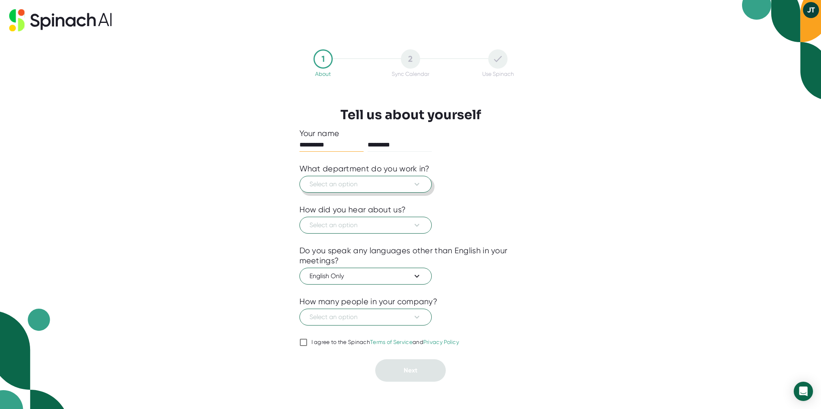
click at [368, 183] on span "Select an option" at bounding box center [366, 184] width 112 height 10
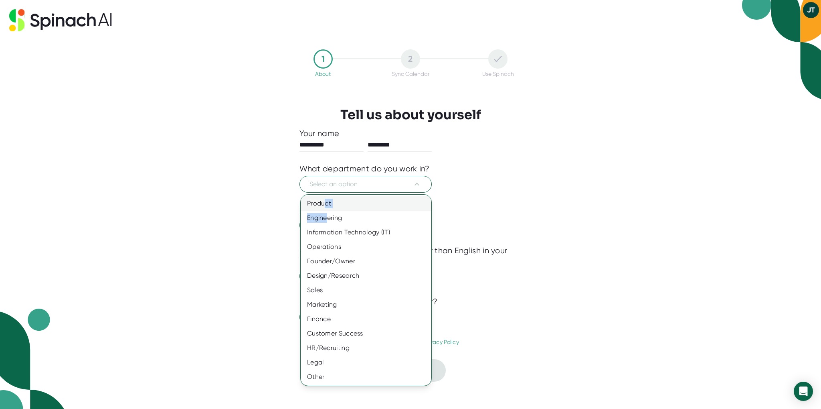
drag, startPoint x: 327, startPoint y: 217, endPoint x: 325, endPoint y: 197, distance: 19.8
click at [325, 197] on div "Product Engineering Information Technology (IT) Operations Founder/Owner Design…" at bounding box center [366, 290] width 131 height 188
click at [325, 201] on div "Product" at bounding box center [366, 203] width 131 height 14
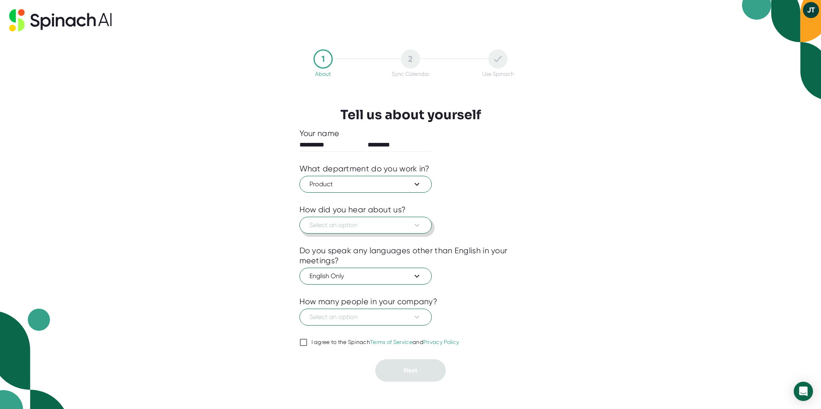
click at [373, 221] on span "Select an option" at bounding box center [366, 225] width 112 height 10
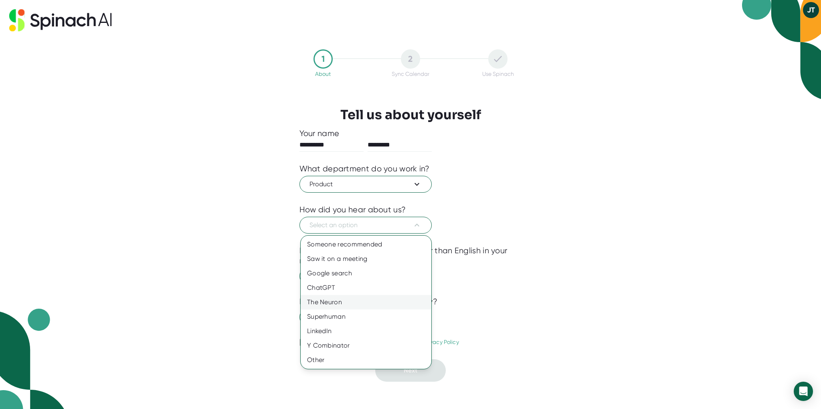
click at [335, 297] on div "The Neuron" at bounding box center [366, 302] width 131 height 14
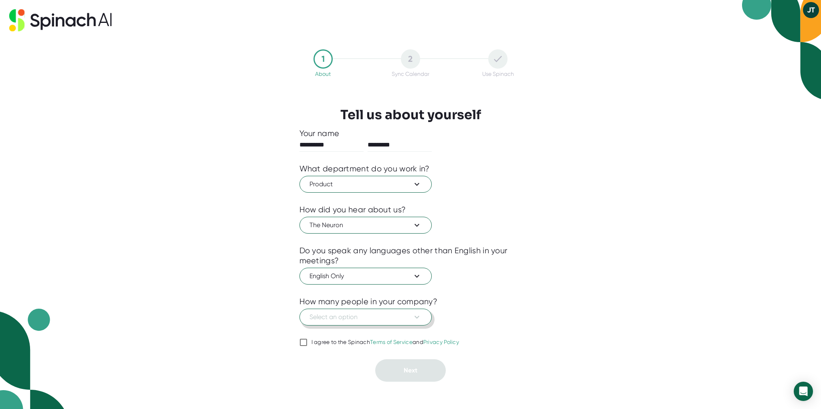
click at [388, 317] on span "Select an option" at bounding box center [366, 317] width 112 height 10
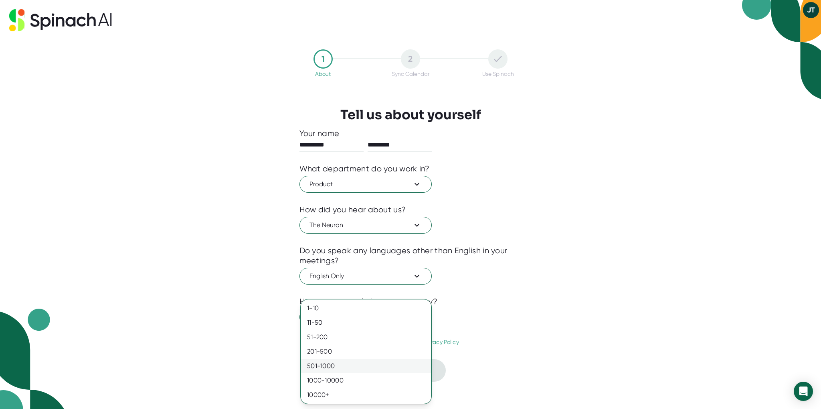
click at [336, 364] on div "501-1000" at bounding box center [366, 366] width 131 height 14
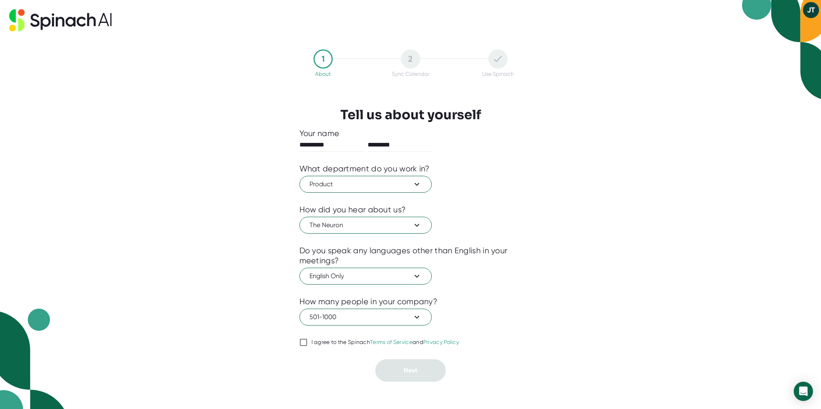
click at [303, 344] on input "I agree to the Spinach Terms of Service and Privacy Policy" at bounding box center [304, 342] width 8 height 10
checkbox input "true"
click at [403, 363] on button "Next" at bounding box center [410, 370] width 71 height 22
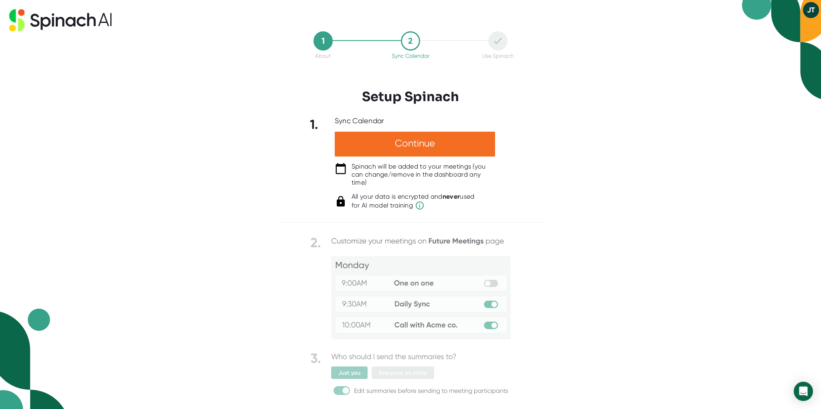
click at [449, 369] on img at bounding box center [410, 316] width 201 height 163
click at [360, 375] on img at bounding box center [410, 316] width 201 height 163
click at [524, 237] on div at bounding box center [411, 316] width 263 height 163
click at [397, 136] on div "Continue" at bounding box center [415, 144] width 160 height 25
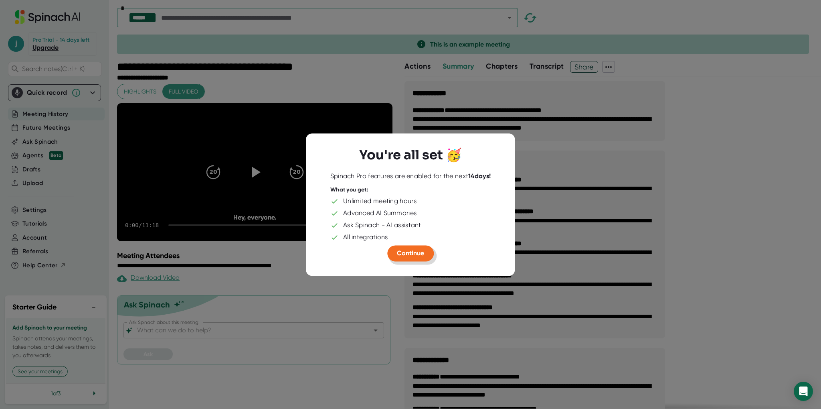
click at [414, 253] on span "Continue" at bounding box center [410, 253] width 27 height 8
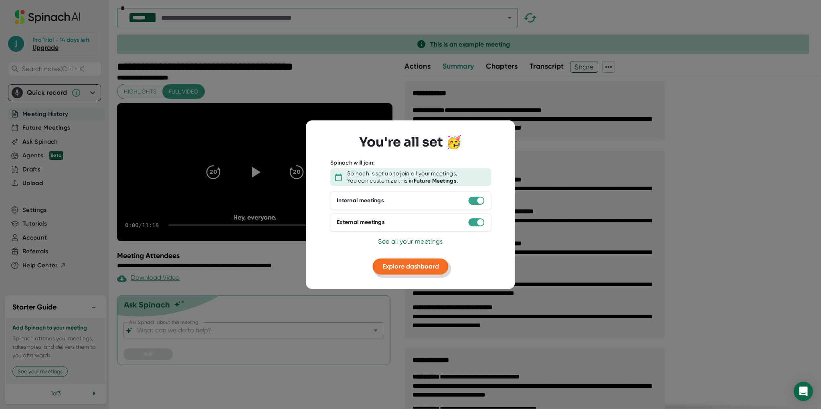
click at [421, 266] on span "Explore dashboard" at bounding box center [411, 266] width 57 height 8
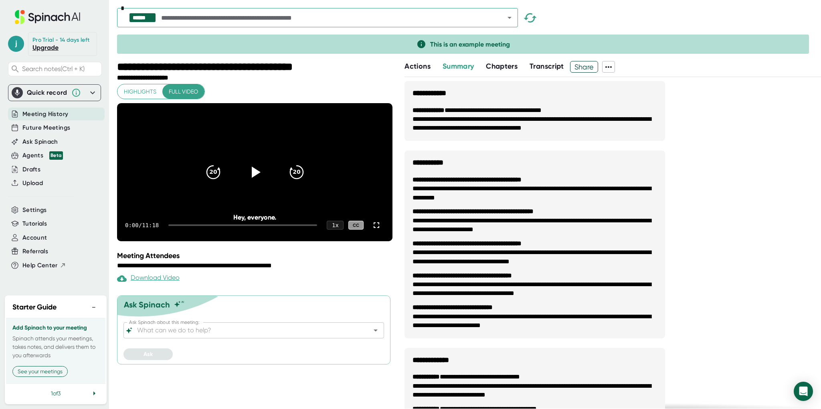
click at [416, 67] on span "Actions" at bounding box center [418, 66] width 26 height 9
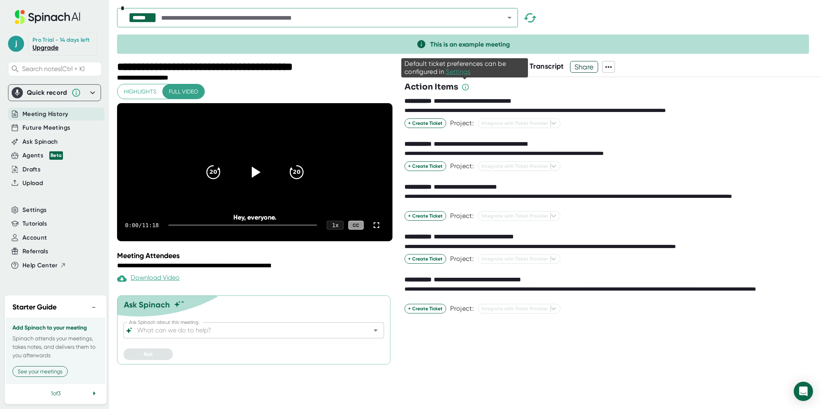
click at [458, 68] on div "Default ticket preferences can be configured in Settings" at bounding box center [465, 68] width 120 height 16
click at [604, 101] on div "**********" at bounding box center [613, 102] width 417 height 10
click at [254, 176] on icon at bounding box center [255, 172] width 9 height 12
click at [214, 240] on div "0:00 / 11:18 1 x CC" at bounding box center [255, 225] width 276 height 32
click at [196, 240] on div "0:01 / 11:18 1 x CC" at bounding box center [255, 225] width 276 height 32
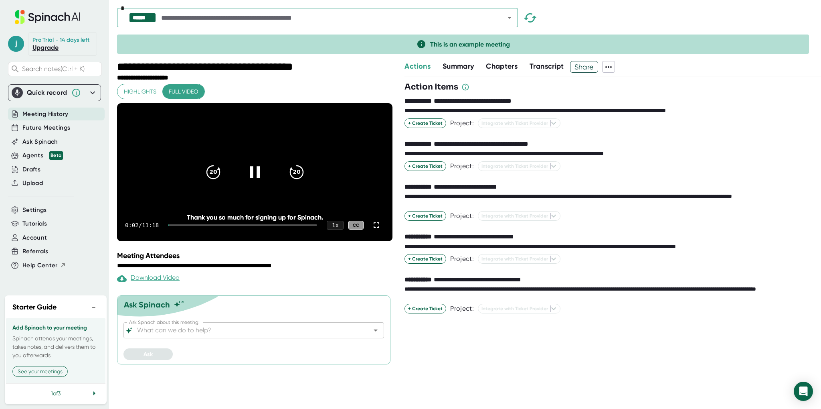
drag, startPoint x: 174, startPoint y: 241, endPoint x: 212, endPoint y: 242, distance: 38.1
click at [212, 241] on div "0:02 / 11:18 1 x CC" at bounding box center [255, 225] width 276 height 32
click at [213, 226] on div at bounding box center [242, 225] width 149 height 2
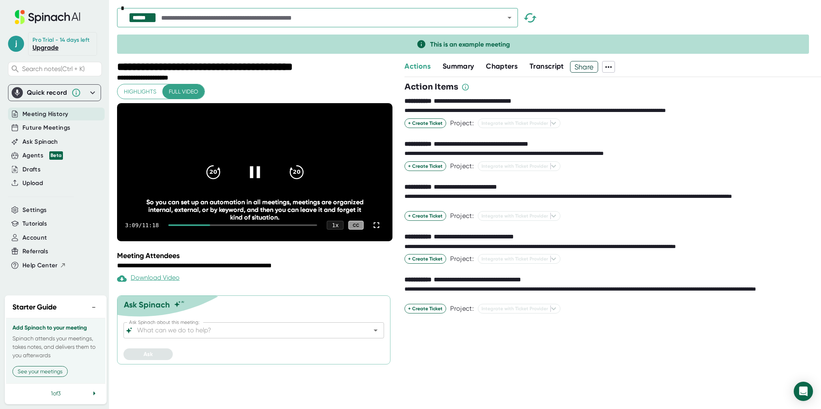
click at [202, 226] on div at bounding box center [189, 225] width 42 height 2
click at [184, 241] on div "3:10 / 11:18 1 x CC" at bounding box center [255, 225] width 276 height 32
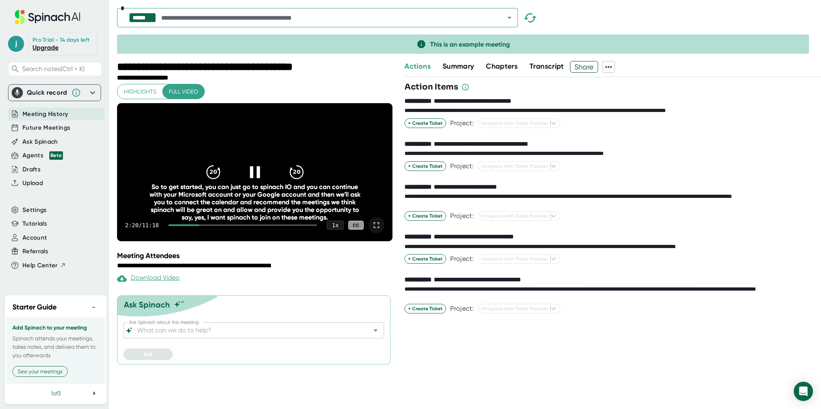
click at [377, 230] on icon at bounding box center [377, 225] width 10 height 10
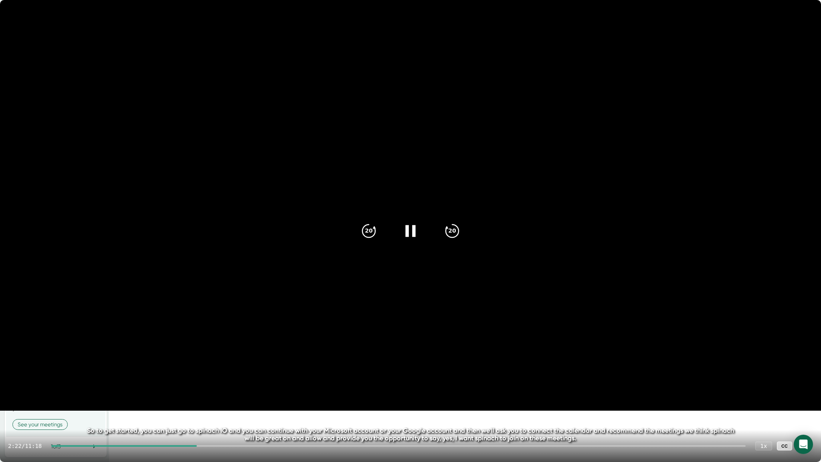
click at [77, 408] on div "2:22 / 11:18 1 x CC" at bounding box center [410, 446] width 821 height 32
click at [75, 408] on div at bounding box center [124, 446] width 146 height 2
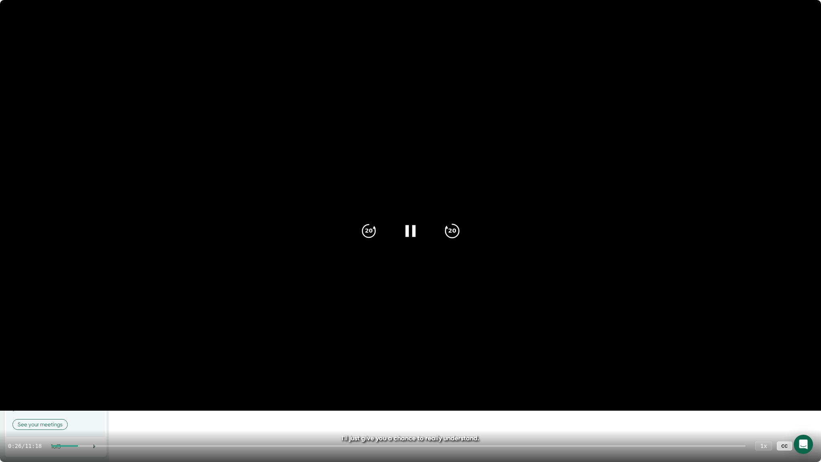
click at [449, 235] on icon "20" at bounding box center [452, 231] width 20 height 20
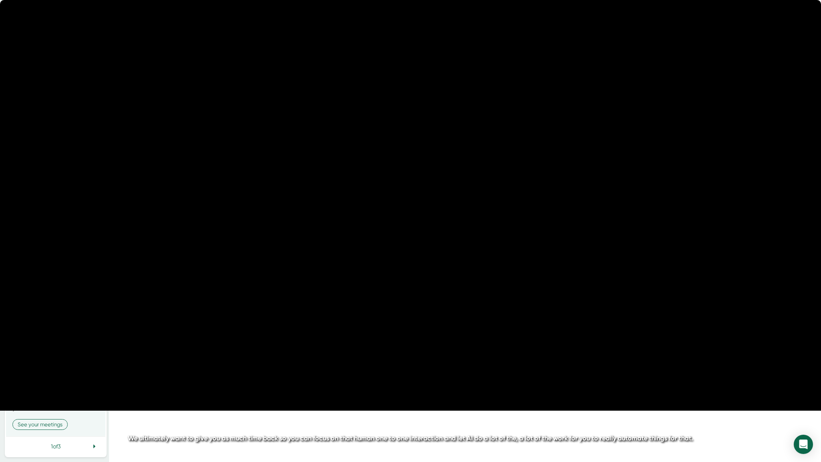
click at [449, 235] on icon "20" at bounding box center [452, 231] width 20 height 20
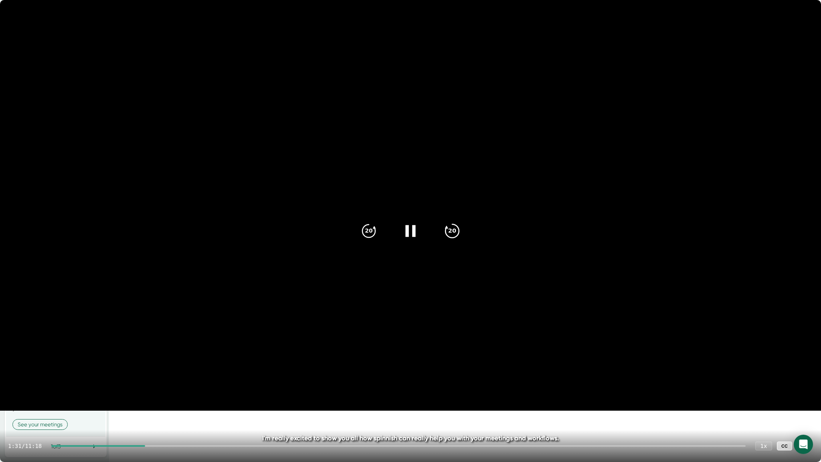
click at [459, 229] on icon "20" at bounding box center [452, 231] width 20 height 20
click at [804, 408] on icon at bounding box center [805, 446] width 10 height 10
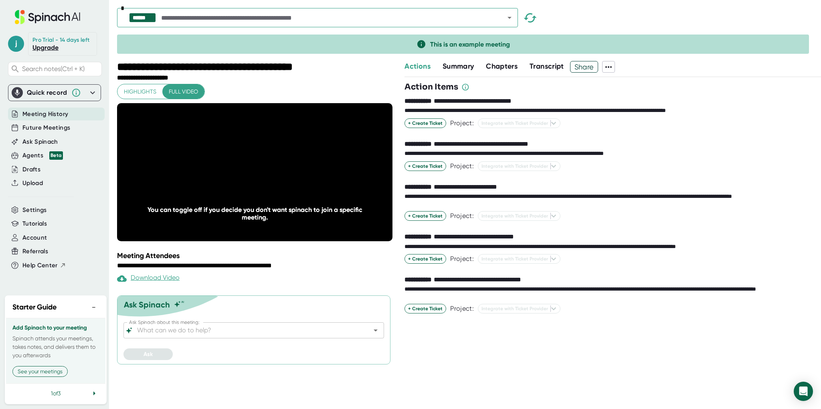
click at [44, 116] on span "Meeting History" at bounding box center [45, 113] width 46 height 9
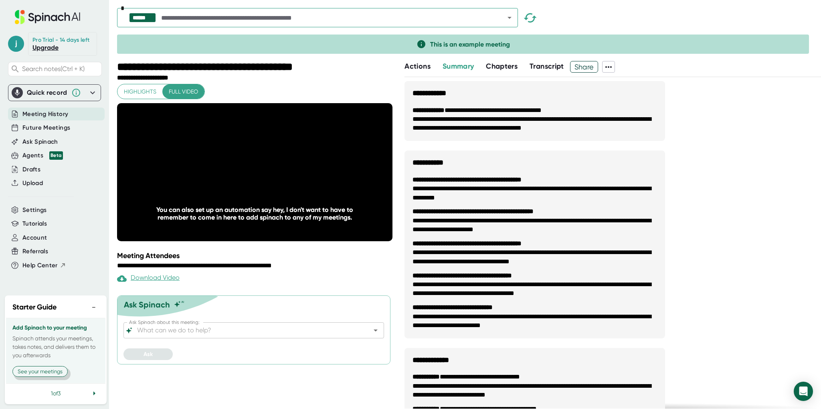
click at [42, 375] on button "See your meetings" at bounding box center [39, 371] width 55 height 11
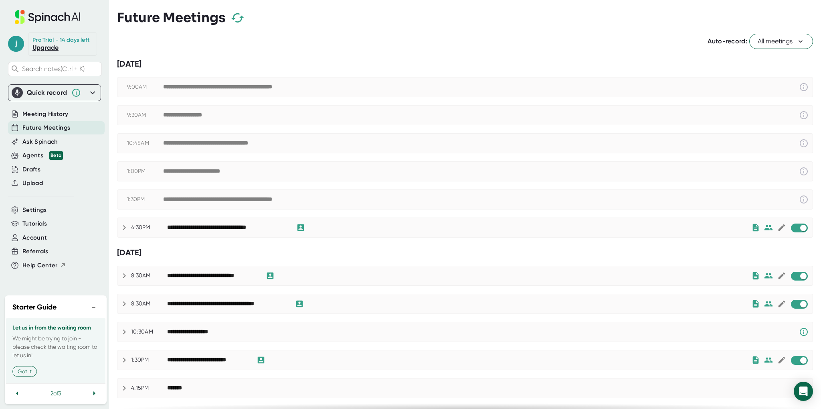
click at [54, 45] on link "Upgrade" at bounding box center [45, 48] width 26 height 8
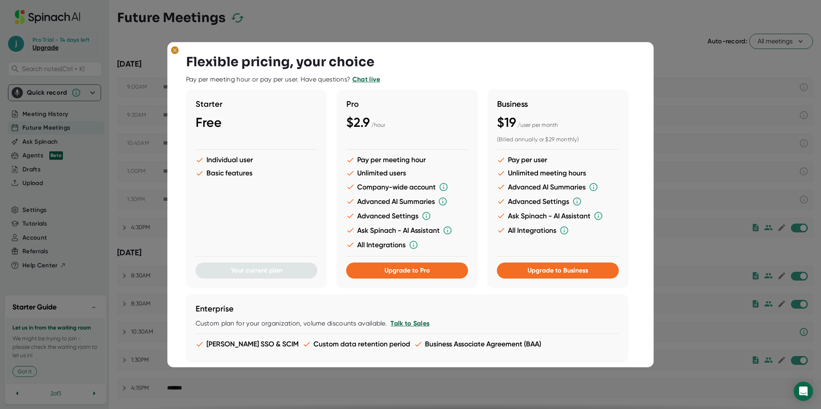
click at [174, 51] on icon at bounding box center [175, 50] width 4 height 4
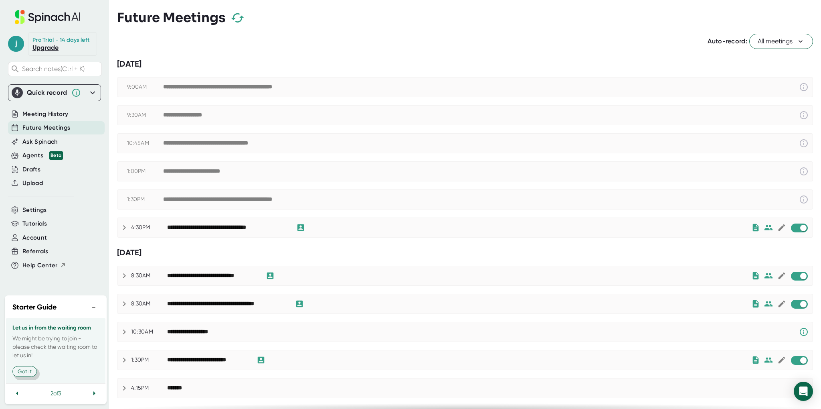
click at [23, 370] on button "Got it" at bounding box center [24, 371] width 24 height 11
click at [23, 370] on button "View your settings" at bounding box center [39, 371] width 54 height 11
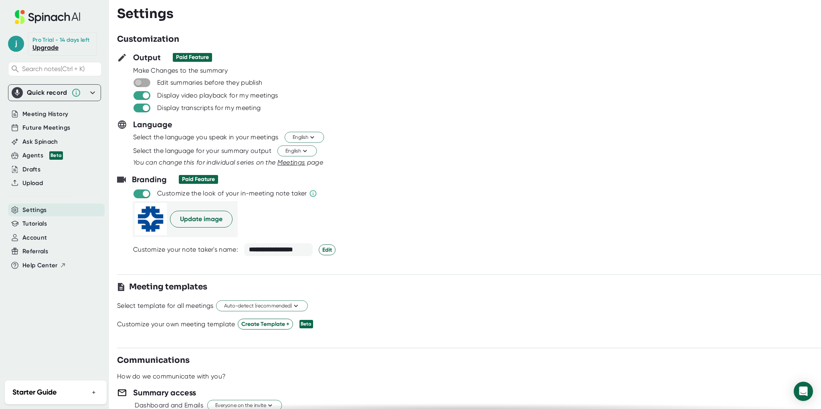
click at [149, 85] on input "checkbox" at bounding box center [138, 82] width 23 height 7
checkbox input "true"
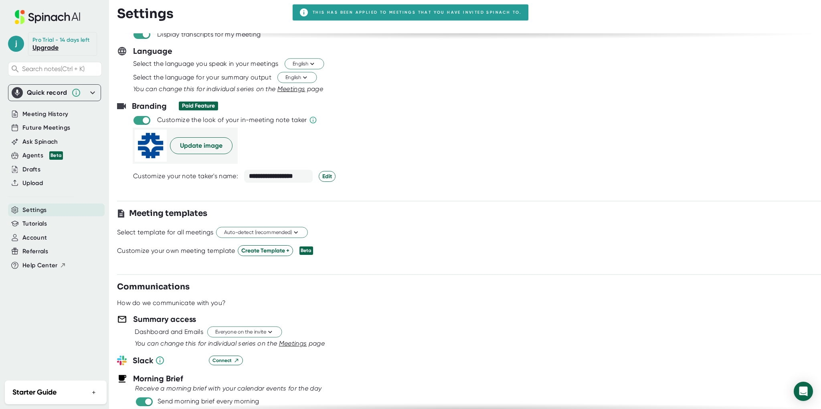
scroll to position [88, 0]
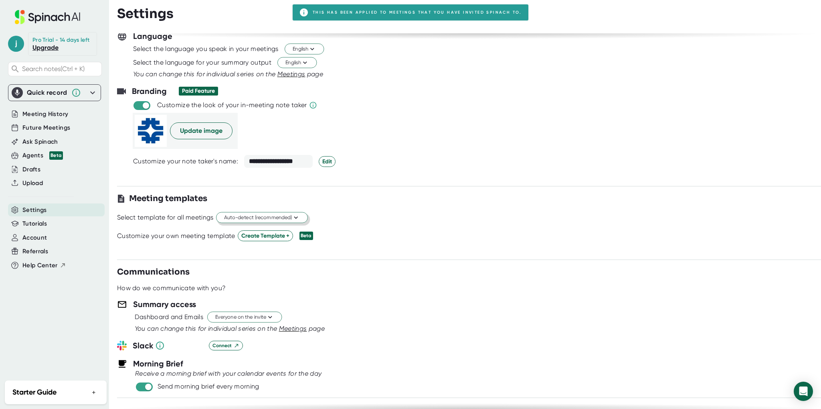
click at [274, 217] on span "Auto-detect (recommended)" at bounding box center [262, 218] width 76 height 8
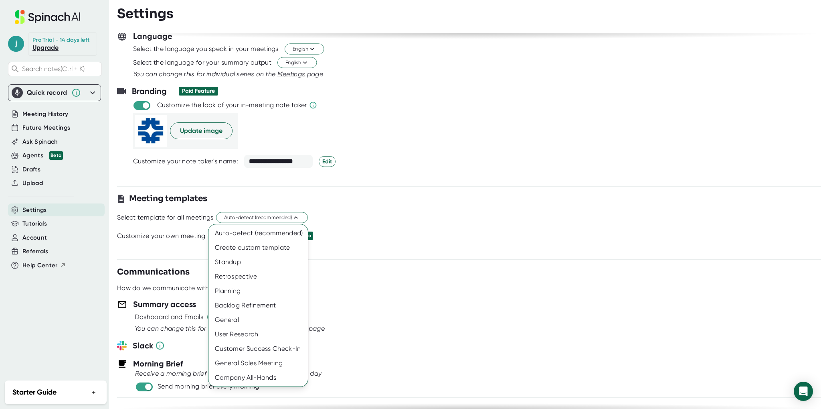
click at [344, 213] on div at bounding box center [410, 204] width 821 height 409
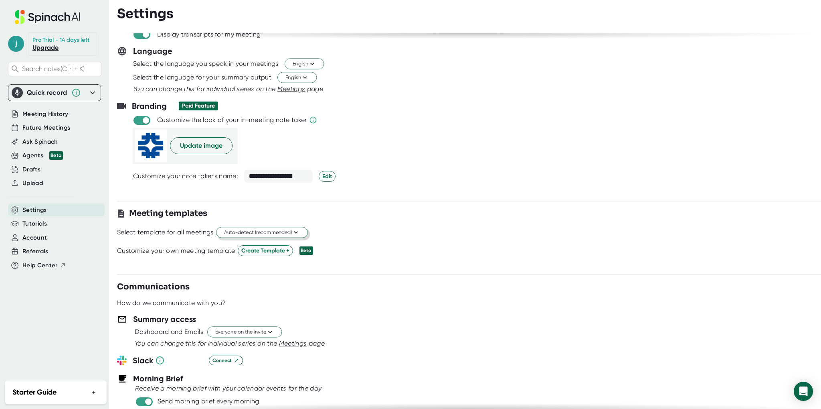
scroll to position [0, 0]
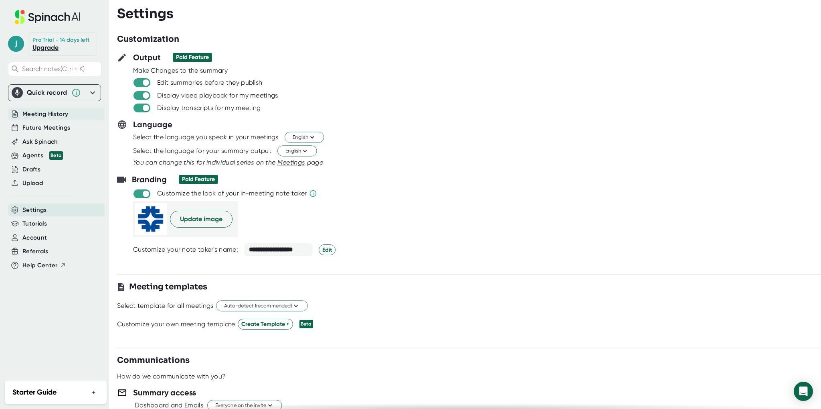
click at [59, 113] on span "Meeting History" at bounding box center [45, 113] width 46 height 9
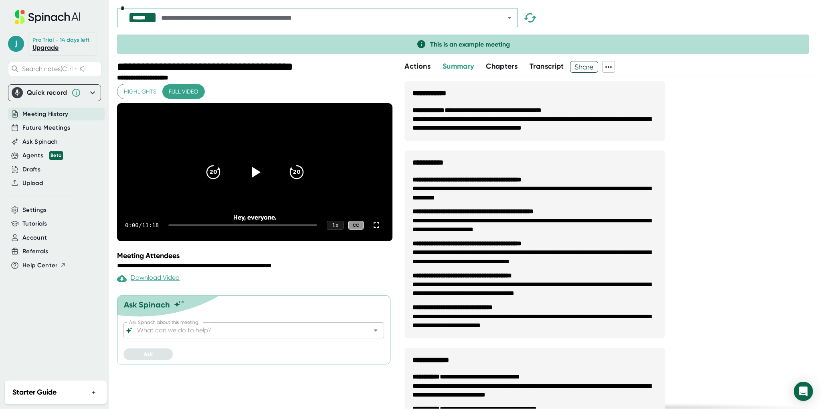
click at [411, 68] on span "Actions" at bounding box center [418, 66] width 26 height 9
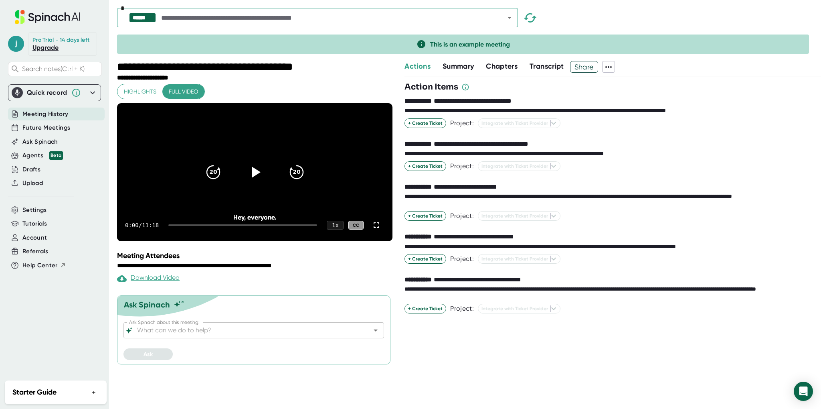
click at [462, 67] on span "Summary" at bounding box center [458, 66] width 31 height 9
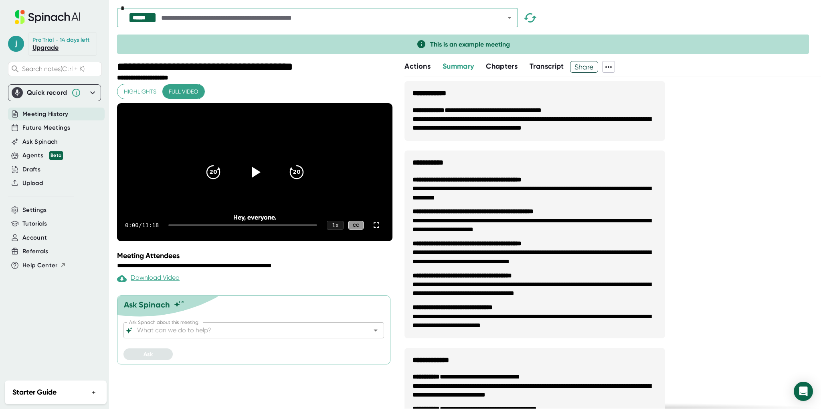
click at [498, 71] on button "Chapters" at bounding box center [502, 66] width 32 height 11
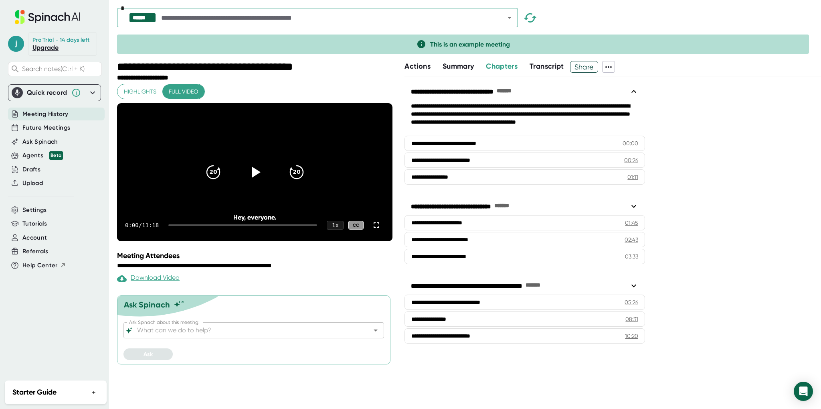
click at [556, 66] on span "Transcript" at bounding box center [547, 66] width 34 height 9
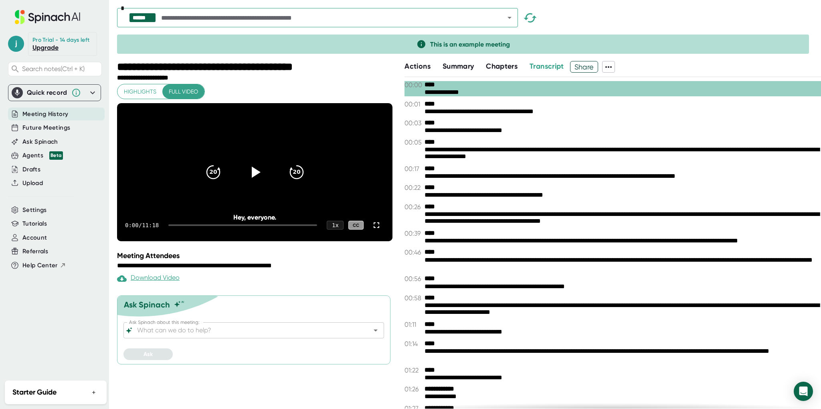
click at [425, 65] on span "Actions" at bounding box center [418, 66] width 26 height 9
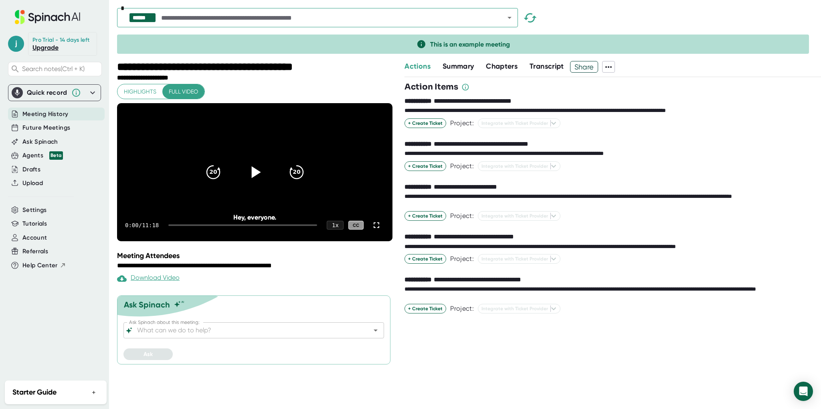
click at [257, 178] on icon at bounding box center [255, 172] width 9 height 12
click at [182, 241] on div "0:00 / 11:18 1 x CC" at bounding box center [255, 225] width 276 height 32
click at [375, 230] on icon at bounding box center [377, 225] width 10 height 10
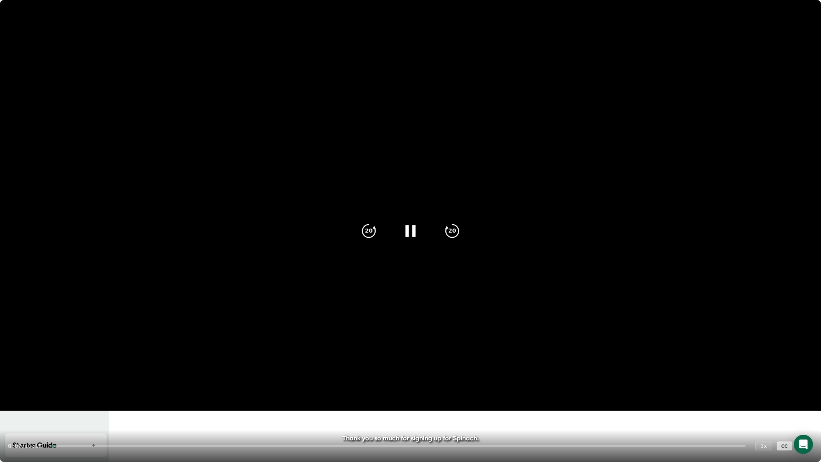
click at [208, 408] on div at bounding box center [398, 446] width 695 height 2
click at [263, 408] on div "3:16 / 11:18 1 x CC" at bounding box center [410, 446] width 821 height 32
click at [275, 408] on div at bounding box center [398, 446] width 695 height 2
click at [809, 408] on icon at bounding box center [805, 446] width 10 height 10
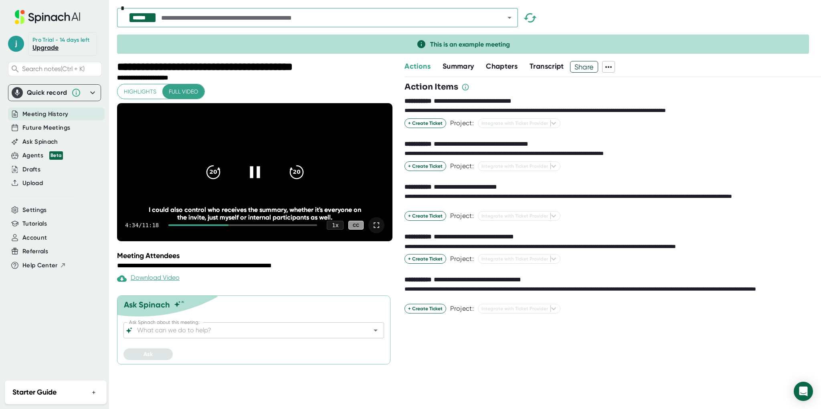
click at [376, 230] on icon at bounding box center [377, 225] width 10 height 10
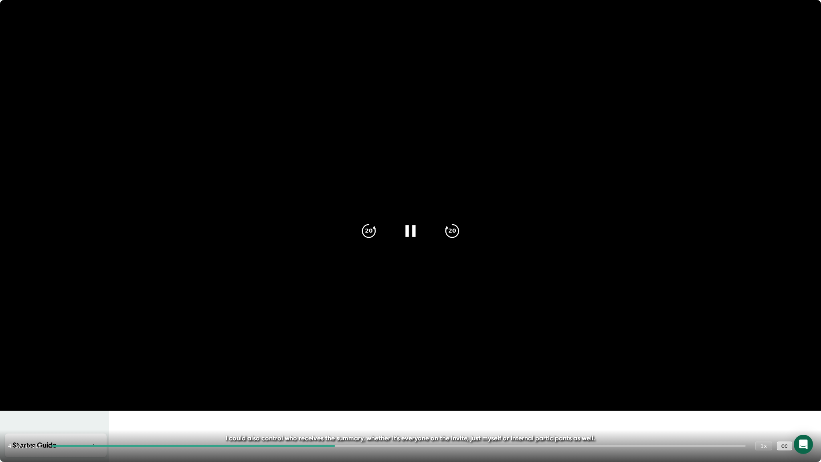
click at [367, 408] on div "4:37 / 11:18 1 x CC" at bounding box center [410, 446] width 821 height 32
click at [368, 408] on div "I could also control who receives the summary, whether it's everyone on the inv…" at bounding box center [410, 438] width 657 height 8
click at [370, 408] on div at bounding box center [398, 446] width 695 height 2
click at [369, 408] on div at bounding box center [209, 446] width 317 height 2
click at [354, 408] on div at bounding box center [209, 446] width 316 height 2
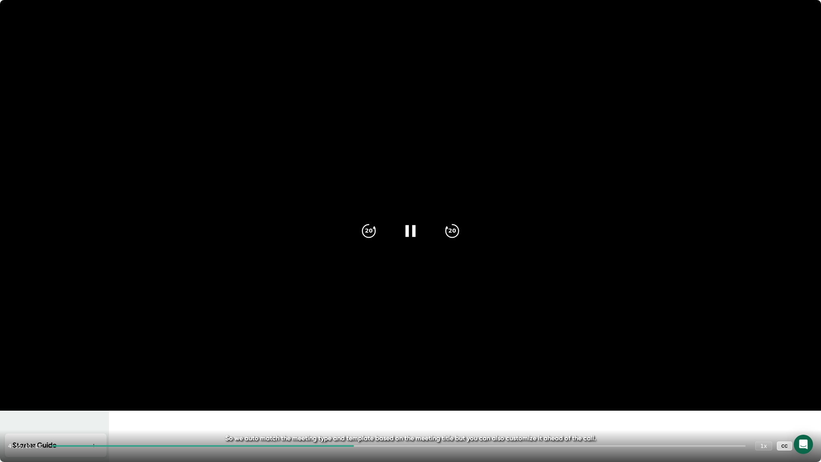
click at [360, 408] on div at bounding box center [398, 446] width 695 height 2
click at [376, 408] on div "5:01 / 11:18 1 x CC" at bounding box center [410, 446] width 821 height 32
click at [383, 408] on div at bounding box center [398, 446] width 695 height 2
click at [401, 408] on div at bounding box center [398, 446] width 695 height 2
click at [416, 408] on div at bounding box center [398, 446] width 695 height 2
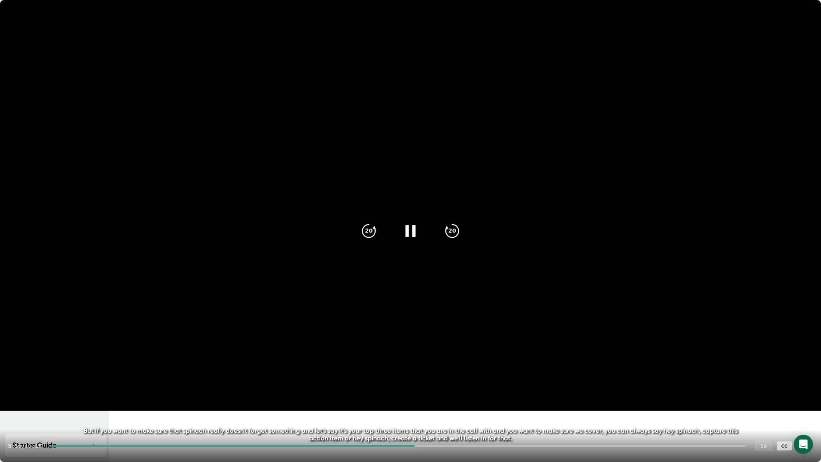
click at [478, 408] on div at bounding box center [398, 446] width 695 height 2
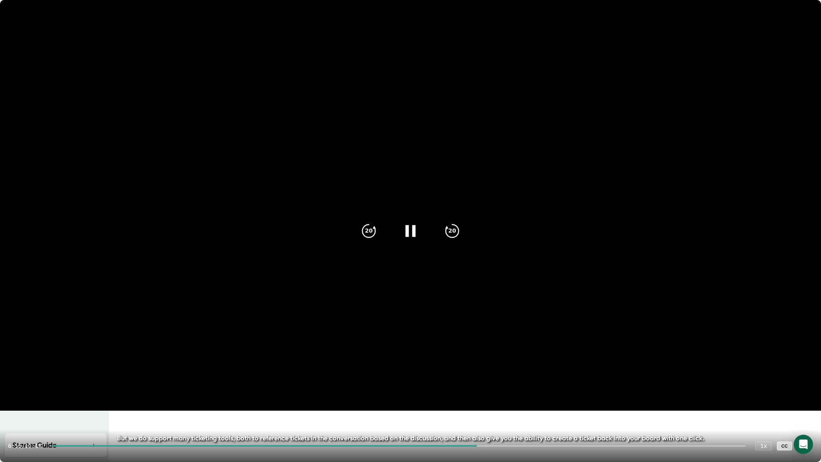
click at [506, 408] on div at bounding box center [398, 446] width 695 height 2
click at [535, 408] on div "7:23 / 11:18 1 x CC" at bounding box center [410, 446] width 821 height 32
click at [536, 408] on div "7:24 / 11:18 1 x CC" at bounding box center [410, 446] width 821 height 32
click at [549, 408] on div at bounding box center [398, 446] width 695 height 2
click at [578, 408] on div "8:05 / 11:18 1 x CC" at bounding box center [410, 446] width 821 height 32
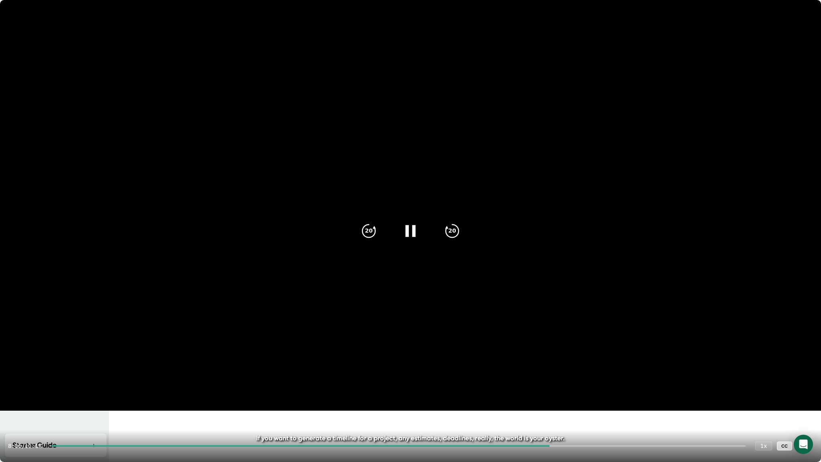
click at [590, 408] on div "8:06 / 11:18 1 x CC" at bounding box center [410, 446] width 821 height 32
click at [610, 408] on div at bounding box center [398, 446] width 695 height 2
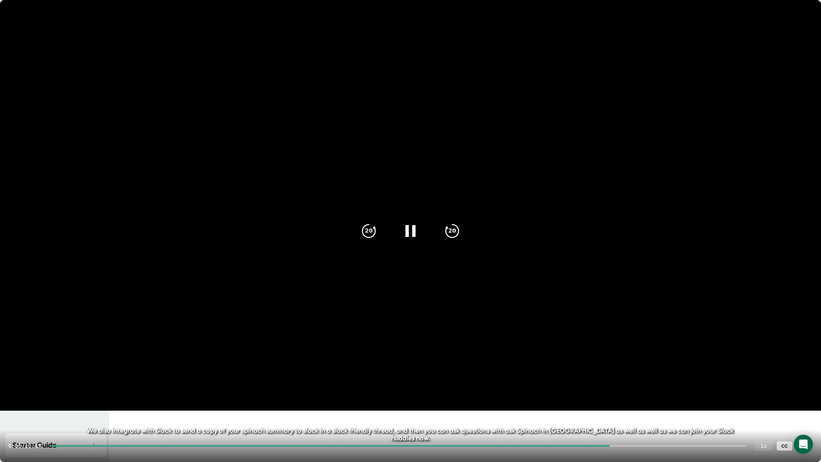
click at [638, 408] on div "9:05 / 11:18 1 x CC" at bounding box center [410, 446] width 821 height 32
click at [658, 408] on div "9:06 / 11:18 1 x CC" at bounding box center [410, 446] width 821 height 32
click at [685, 408] on div "9:06 / 11:18 1 x CC" at bounding box center [410, 446] width 821 height 32
click at [809, 408] on icon at bounding box center [805, 446] width 10 height 10
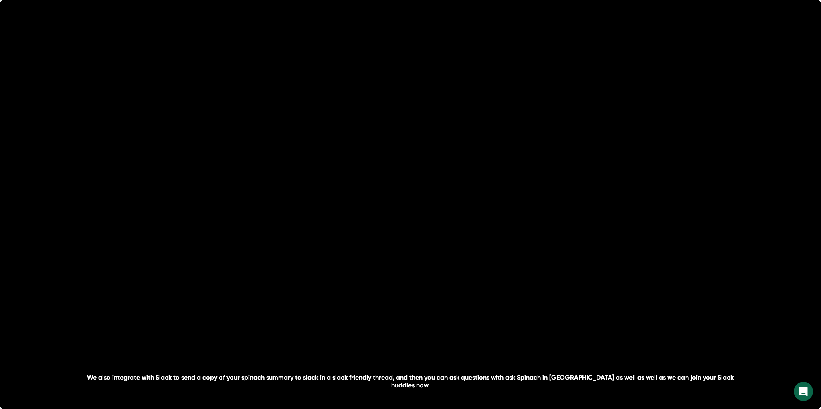
click at [38, 22] on icon at bounding box center [47, 17] width 107 height 14
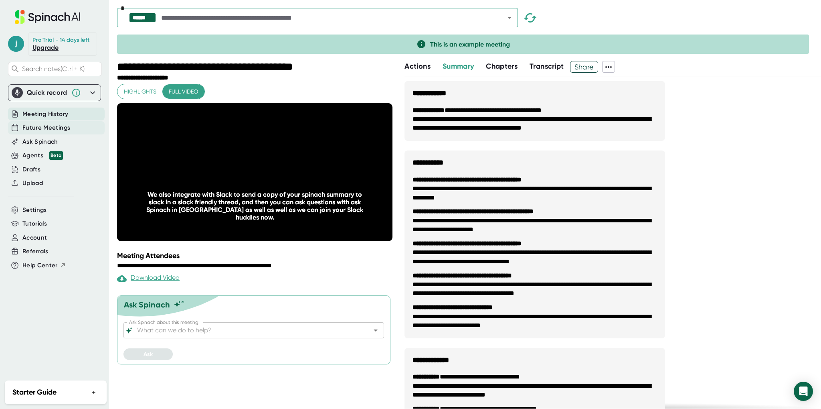
click at [46, 124] on span "Future Meetings" at bounding box center [46, 127] width 48 height 9
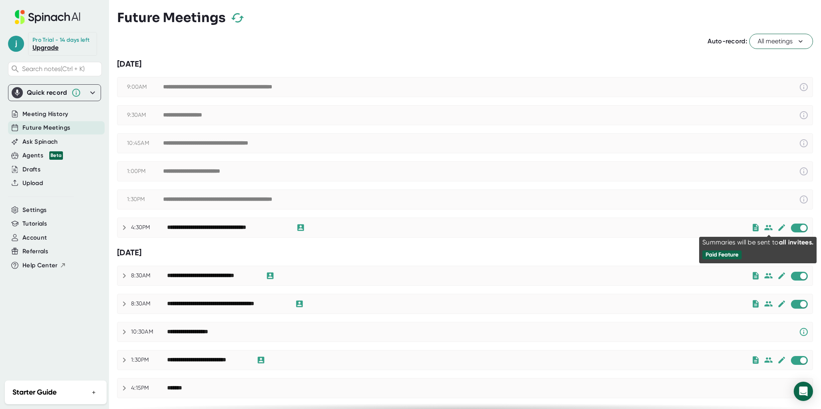
click at [771, 225] on icon at bounding box center [769, 227] width 8 height 5
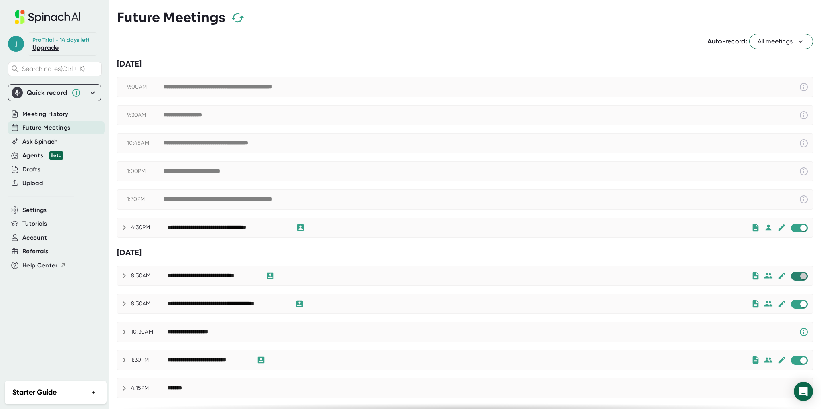
click at [796, 277] on input "checkbox" at bounding box center [803, 275] width 23 height 7
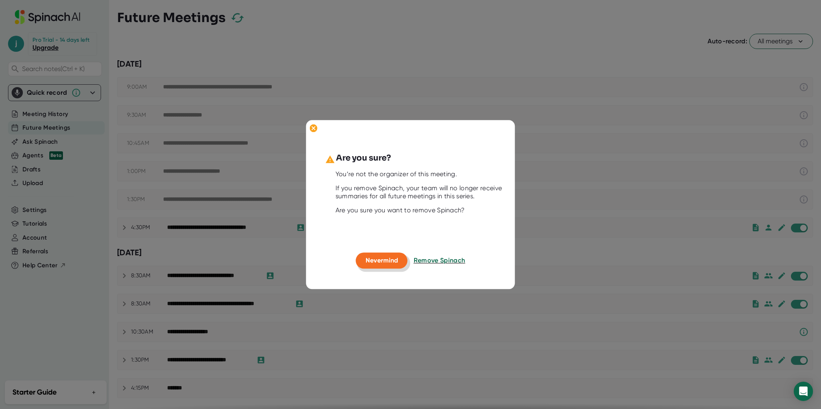
click at [378, 259] on span "Nevermind" at bounding box center [382, 261] width 32 height 8
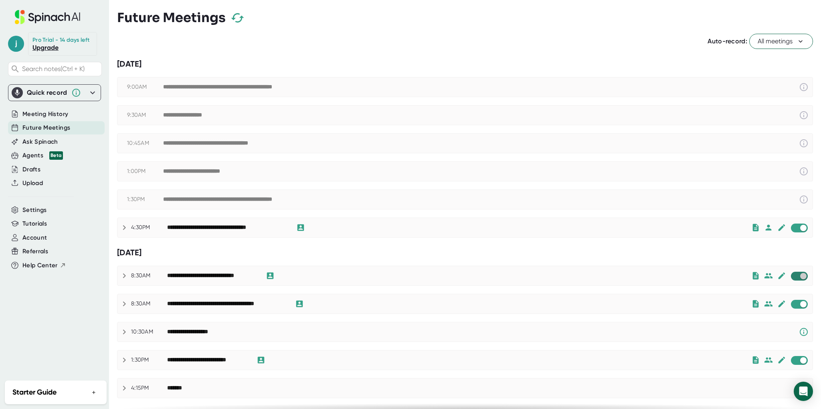
click at [802, 277] on input "checkbox" at bounding box center [803, 275] width 23 height 7
checkbox input "true"
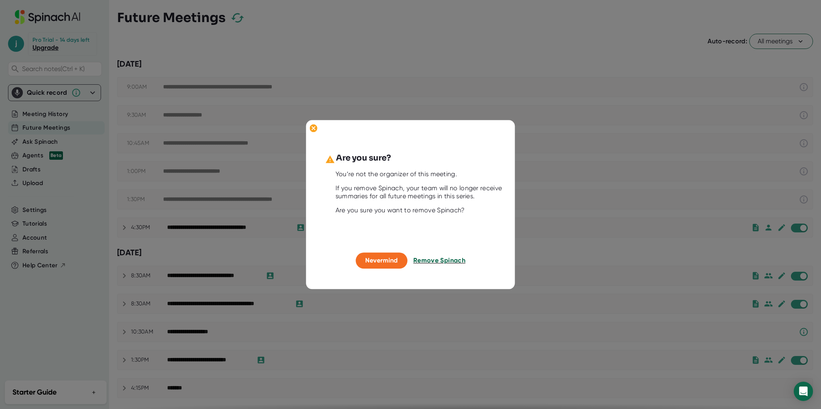
click at [446, 257] on span "Remove Spinach" at bounding box center [439, 261] width 52 height 8
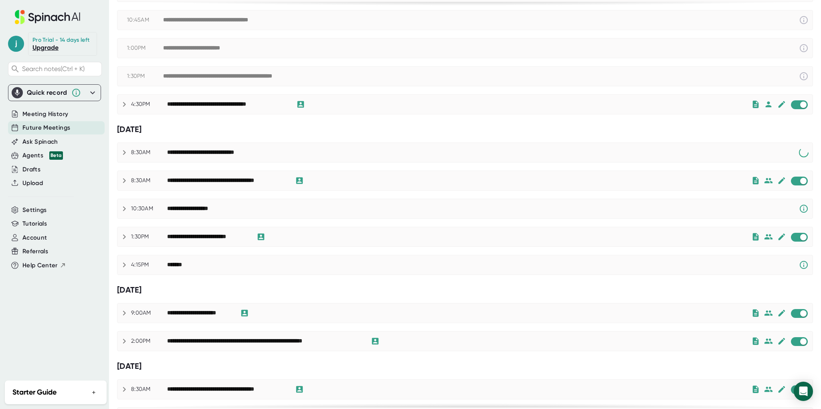
scroll to position [133, 0]
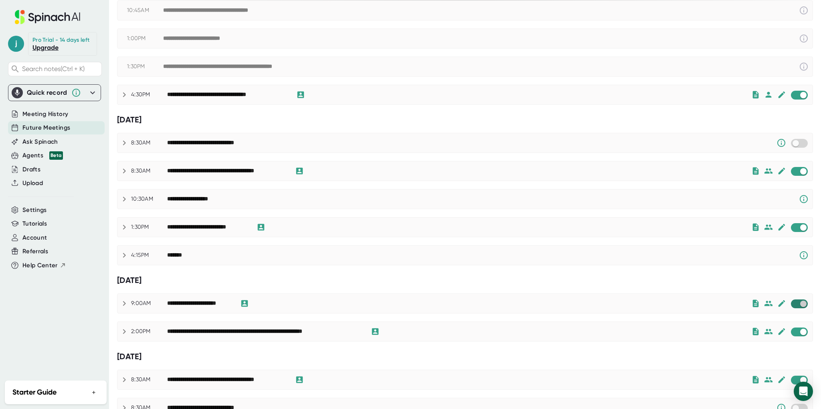
click at [802, 303] on input "checkbox" at bounding box center [803, 303] width 23 height 7
checkbox input "true"
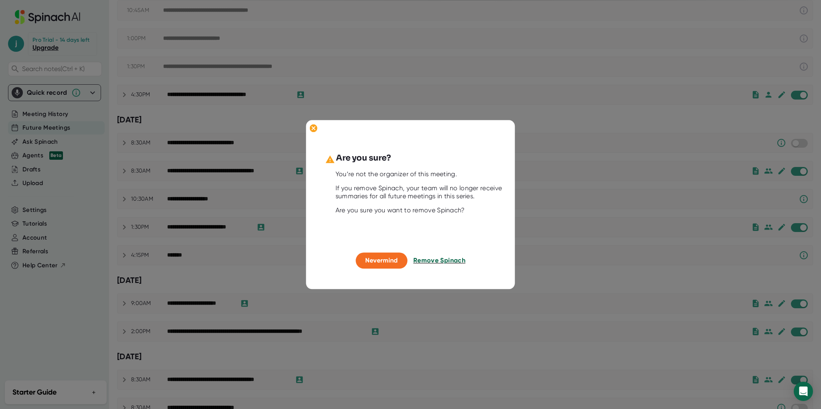
click at [433, 259] on span "Remove Spinach" at bounding box center [439, 261] width 52 height 8
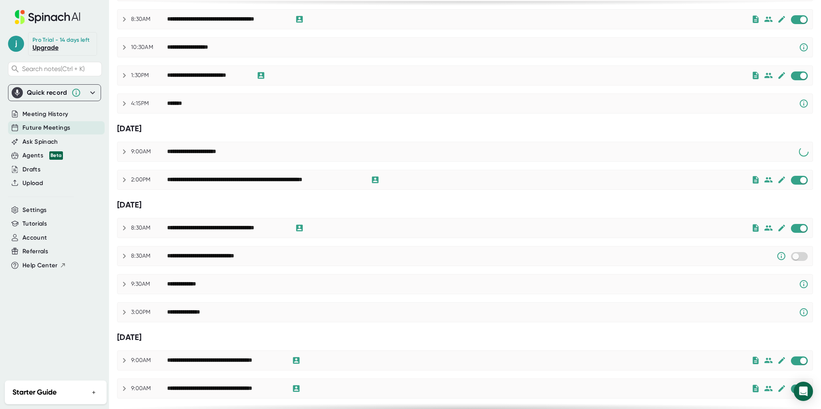
scroll to position [310, 0]
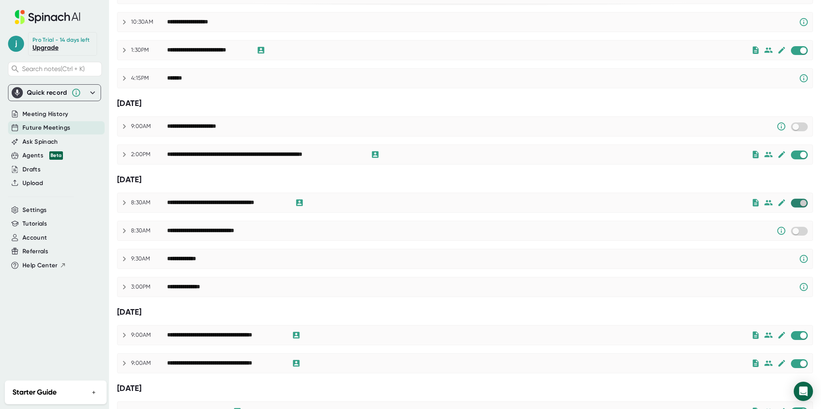
click at [802, 199] on input "checkbox" at bounding box center [803, 202] width 23 height 7
checkbox input "true"
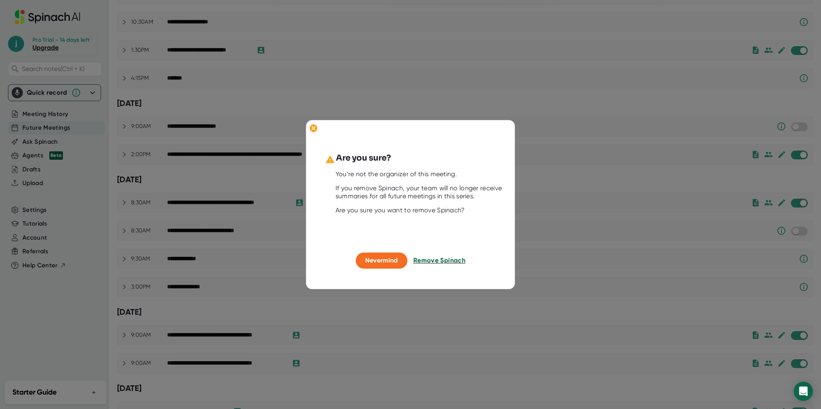
click at [434, 259] on span "Remove Spinach" at bounding box center [439, 261] width 52 height 8
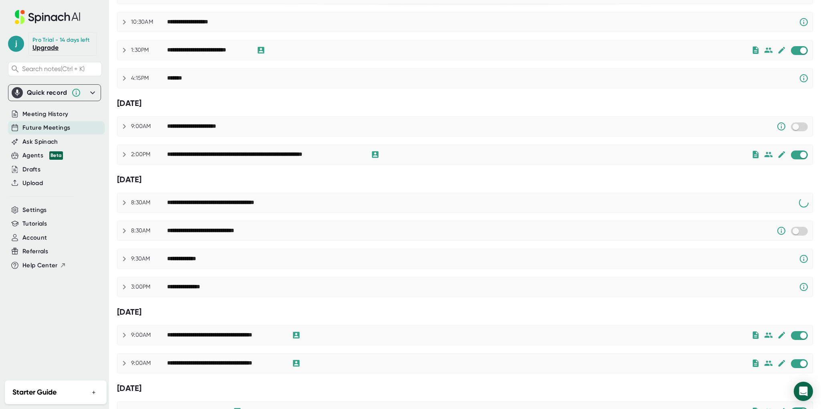
scroll to position [348, 0]
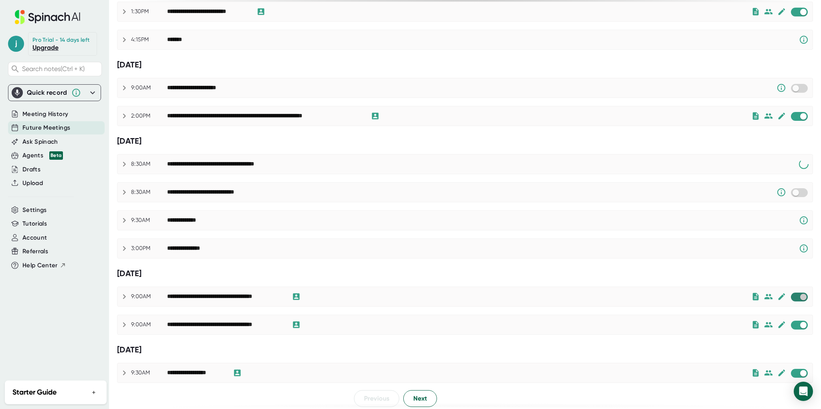
click at [802, 293] on input "checkbox" at bounding box center [803, 296] width 23 height 7
checkbox input "true"
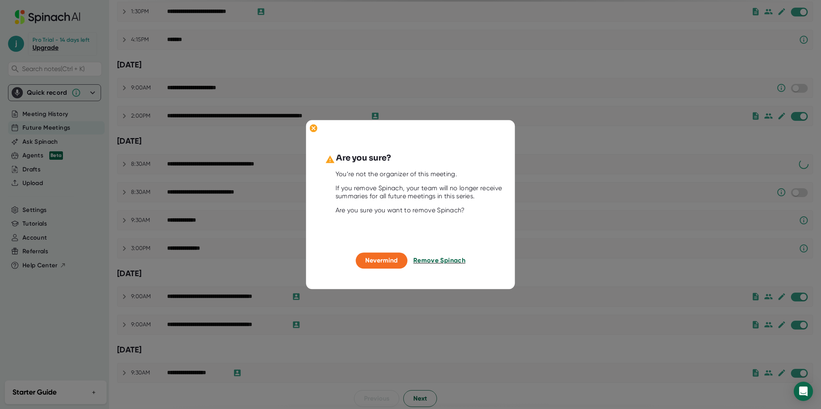
click at [438, 260] on span "Remove Spinach" at bounding box center [439, 261] width 52 height 8
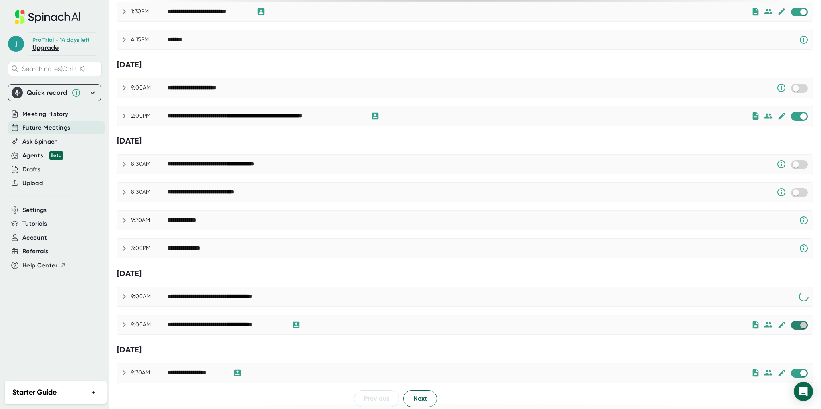
click at [802, 322] on input "checkbox" at bounding box center [803, 324] width 23 height 7
checkbox input "true"
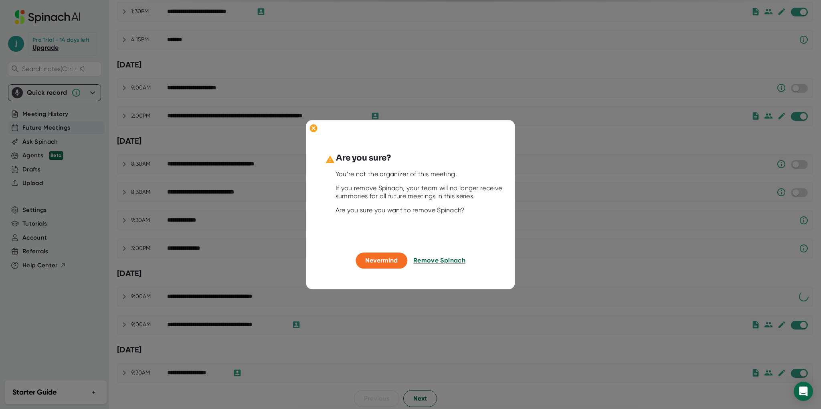
click at [426, 259] on span "Remove Spinach" at bounding box center [439, 261] width 52 height 8
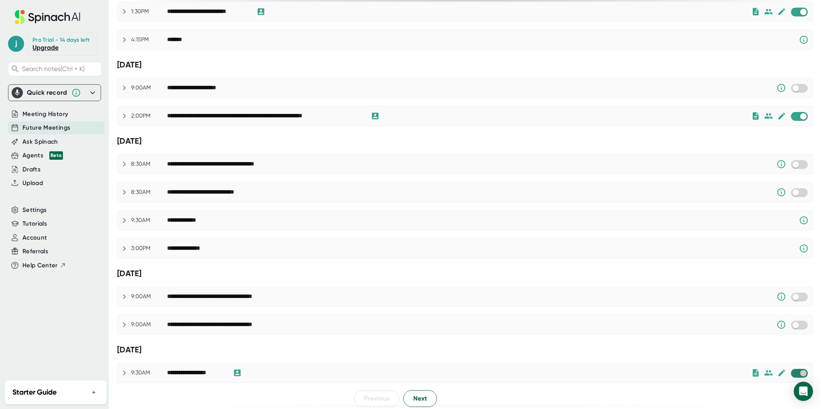
click at [800, 373] on input "checkbox" at bounding box center [803, 372] width 23 height 7
checkbox input "true"
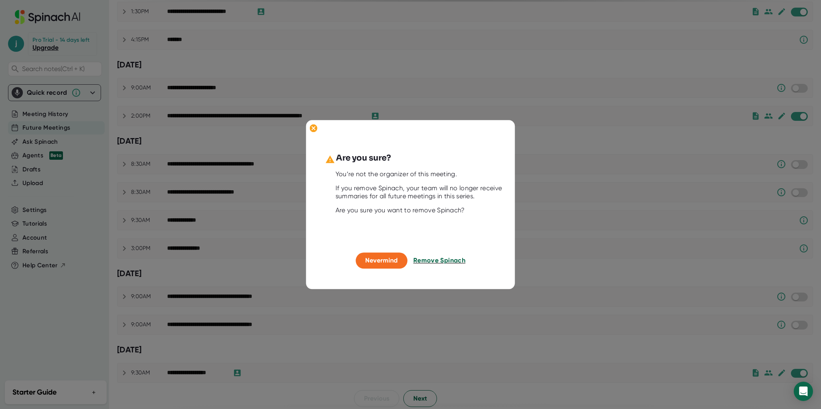
click at [423, 261] on span "Remove Spinach" at bounding box center [439, 261] width 52 height 8
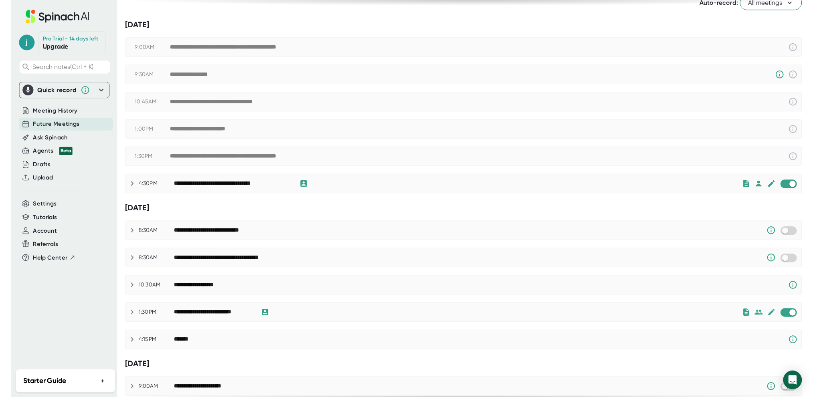
scroll to position [0, 0]
